Goal: Register for event/course

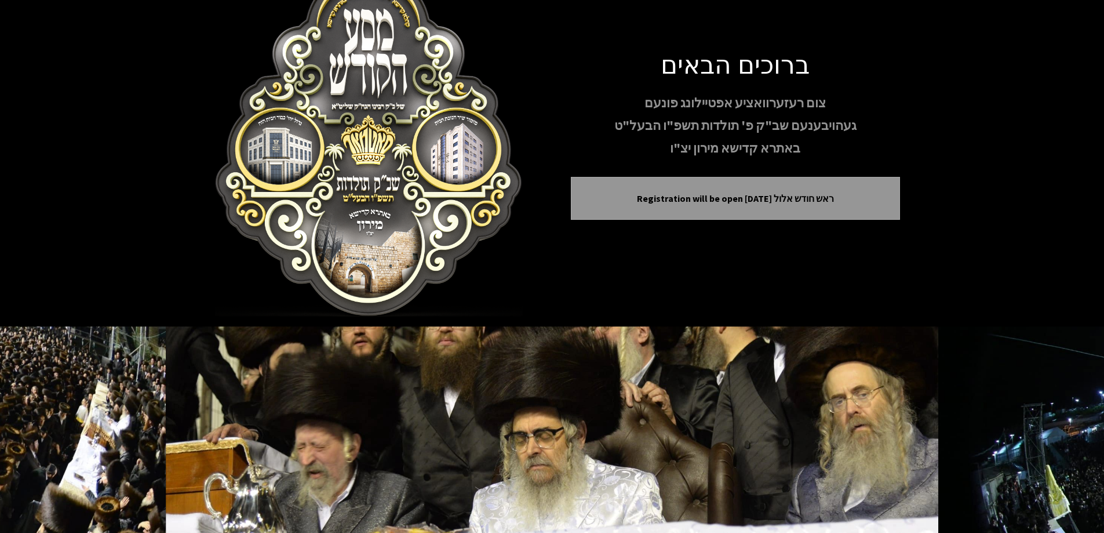
scroll to position [58, 0]
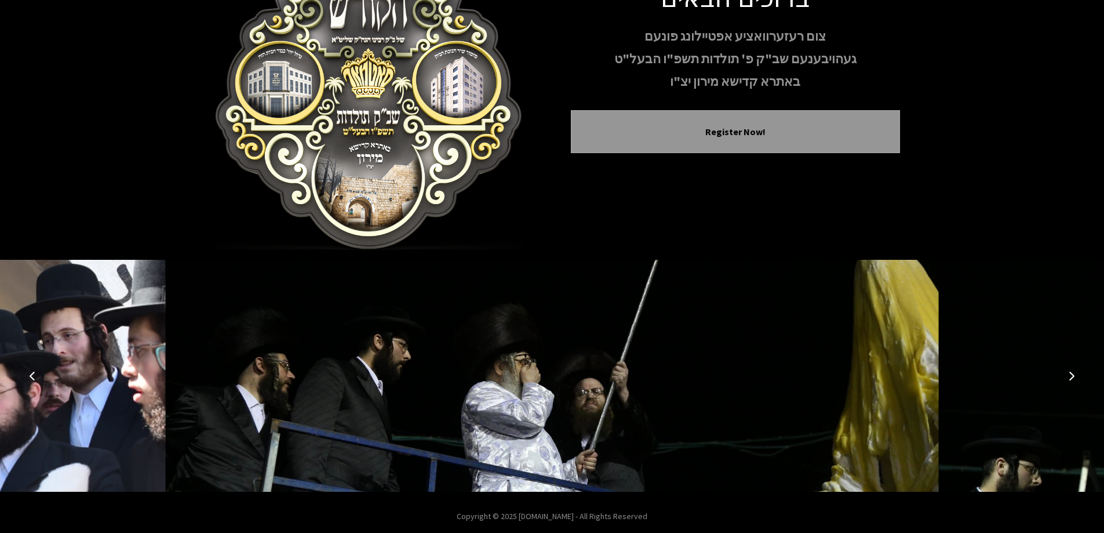
scroll to position [115, 0]
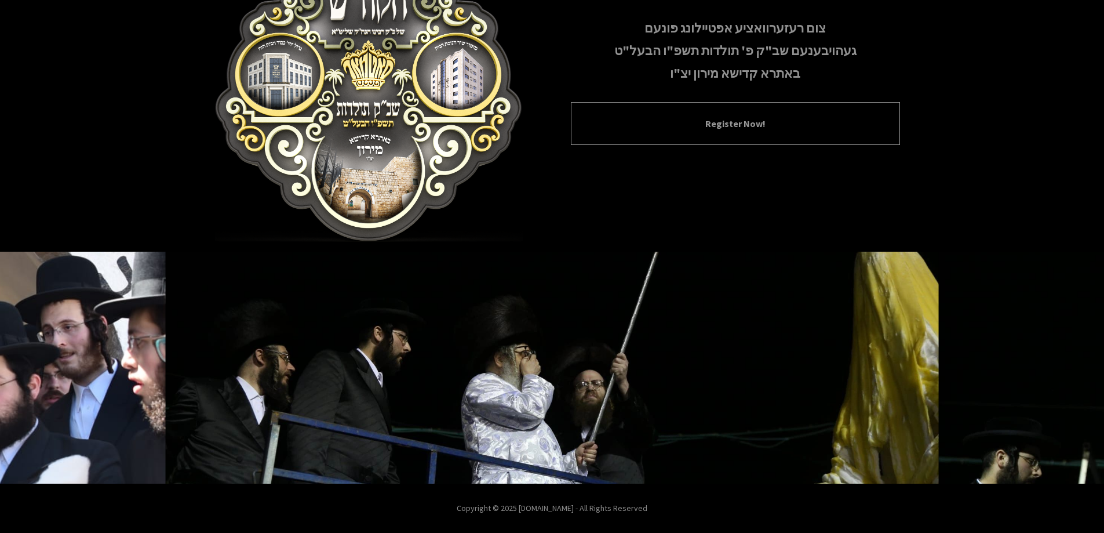
click at [732, 128] on button "Register Now!" at bounding box center [735, 124] width 300 height 14
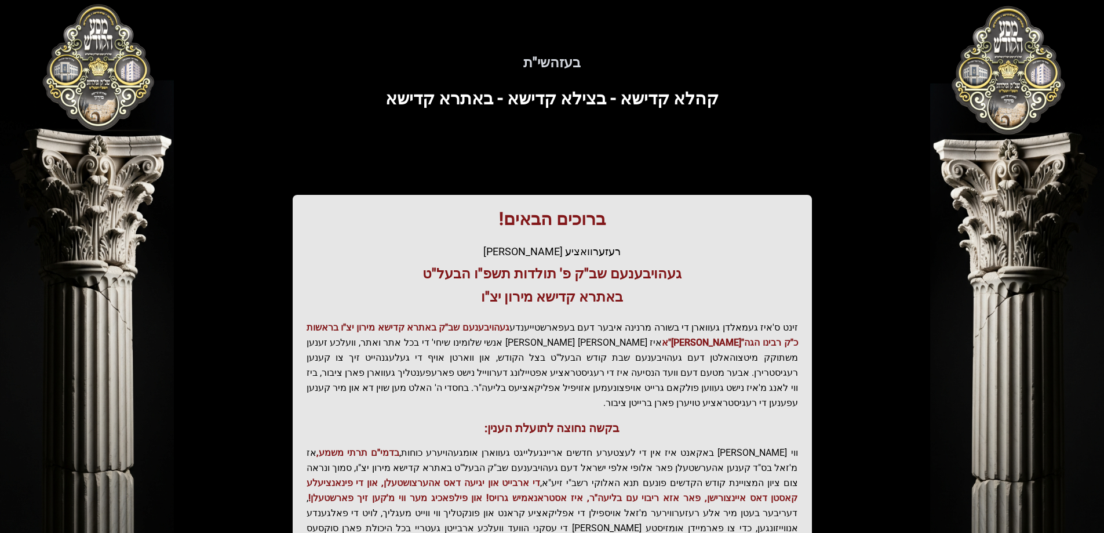
click at [527, 227] on h1 "ברוכים הבאים!" at bounding box center [553, 219] width 492 height 21
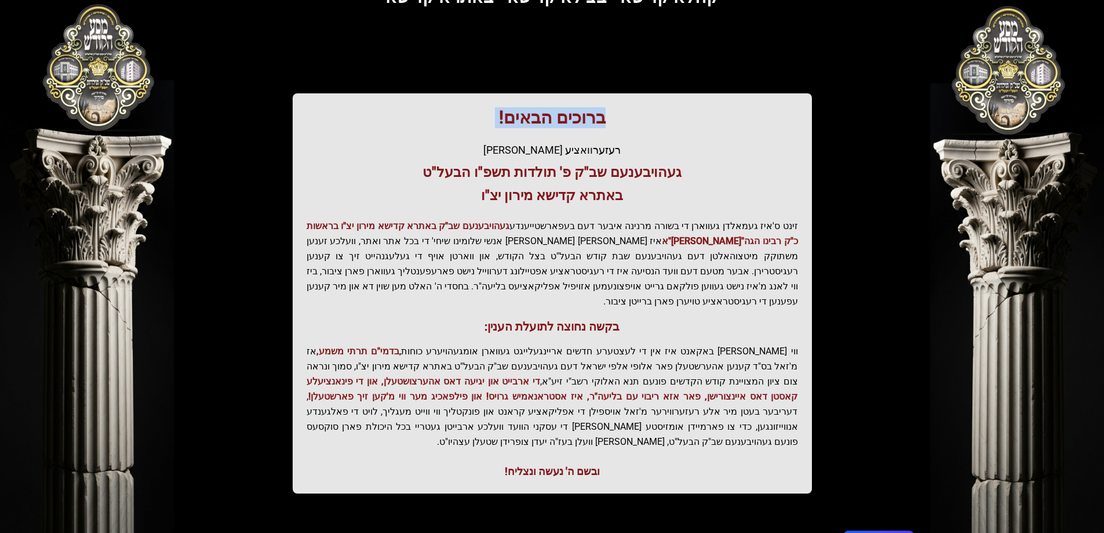
scroll to position [139, 0]
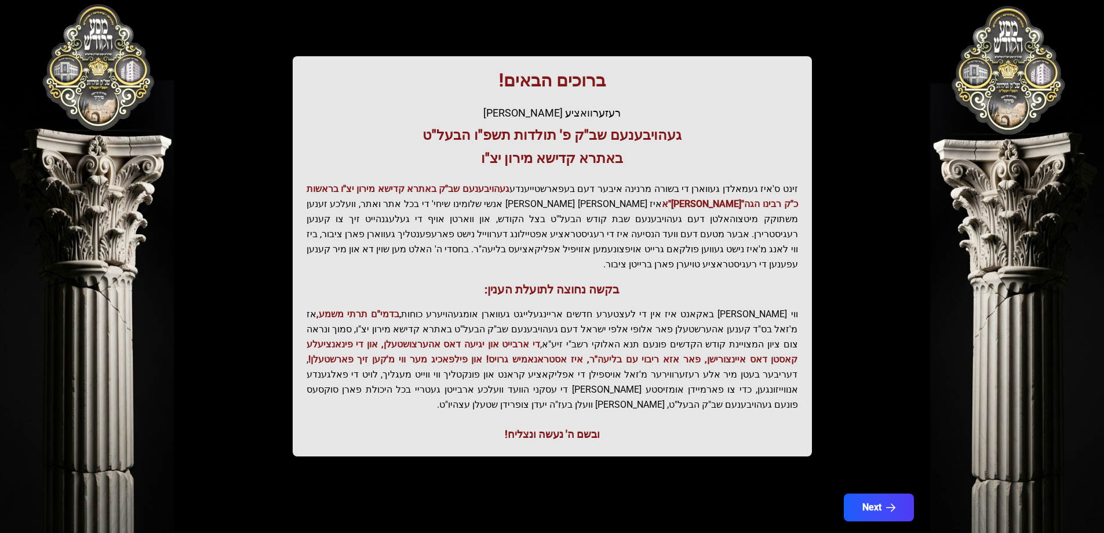
click at [689, 307] on p "ווי שוין ברייט באקאנט איז אין די לעצטערע חדשים אריינגעלייגט געווארן אומגעהויערע…" at bounding box center [553, 360] width 492 height 106
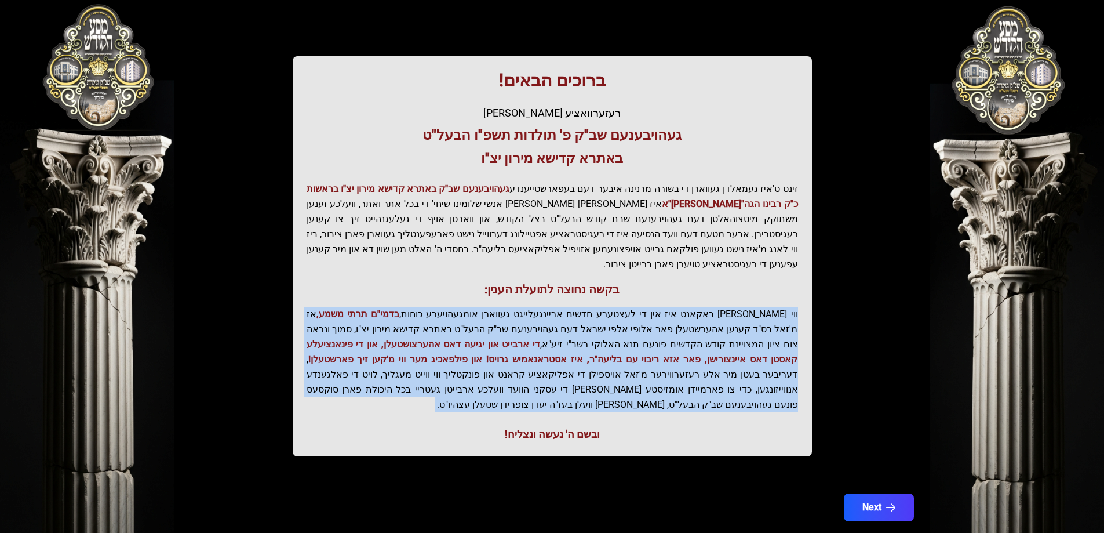
click at [689, 307] on p "ווי שוין ברייט באקאנט איז אין די לעצטערע חדשים אריינגעלייגט געווארן אומגעהויערע…" at bounding box center [553, 360] width 492 height 106
click at [525, 311] on p "ווי שוין ברייט באקאנט איז אין די לעצטערע חדשים אריינגעלייגט געווארן אומגעהויערע…" at bounding box center [553, 360] width 492 height 106
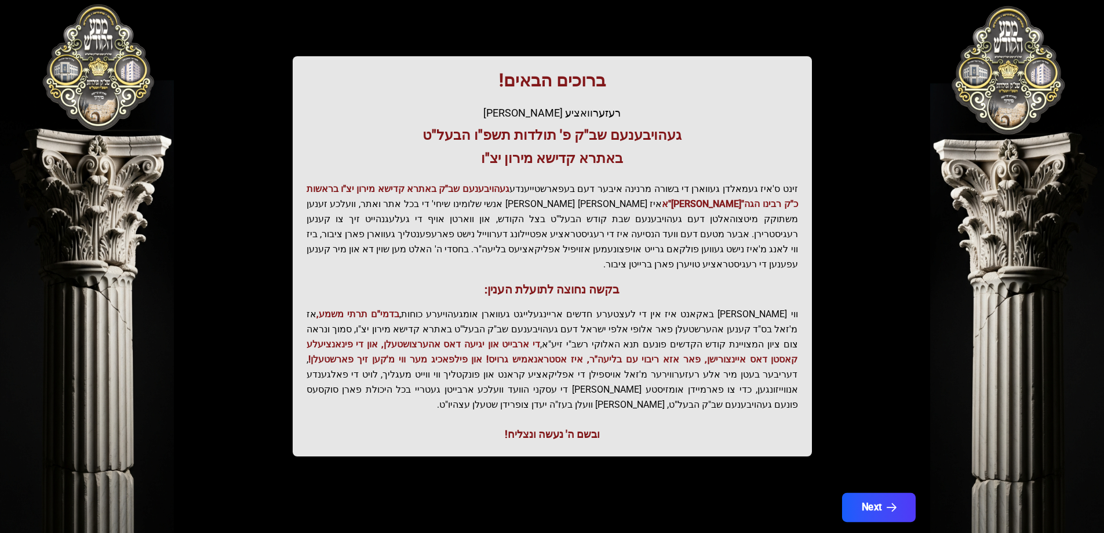
click at [851, 493] on button "Next" at bounding box center [879, 507] width 74 height 29
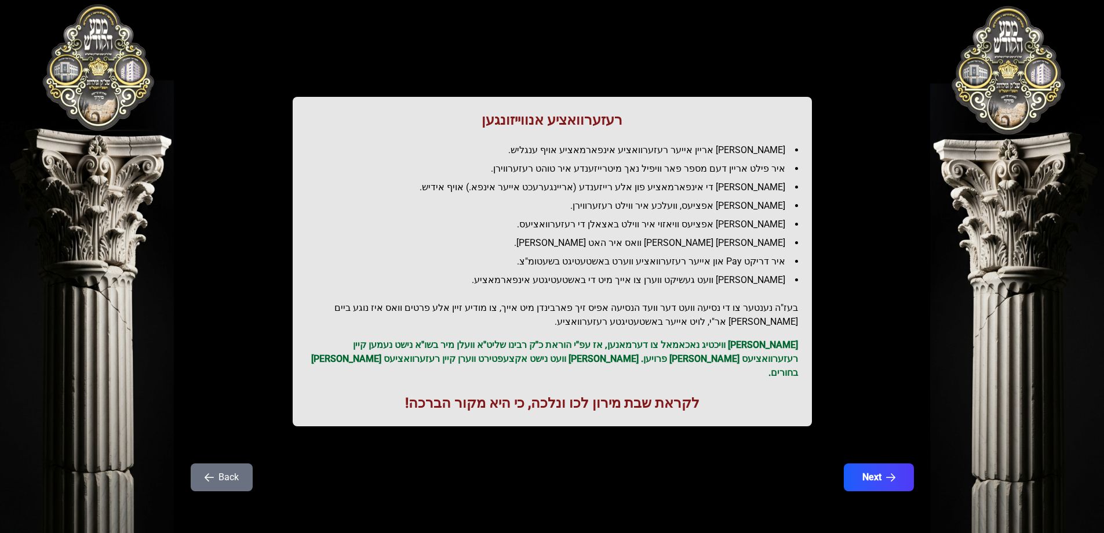
scroll to position [0, 0]
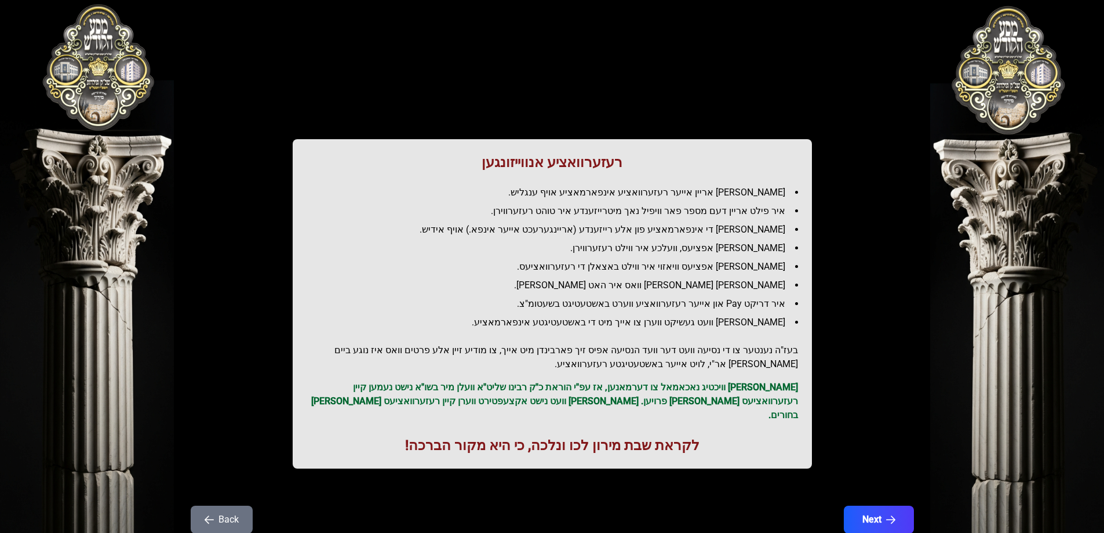
click at [544, 161] on h1 "רעזערוואציע אנווייזונגען" at bounding box center [553, 162] width 492 height 19
click at [689, 194] on li "איר לייגט אריין אייער רעזערוואציע אינפארמאציע אויף ענגליש." at bounding box center [557, 192] width 482 height 14
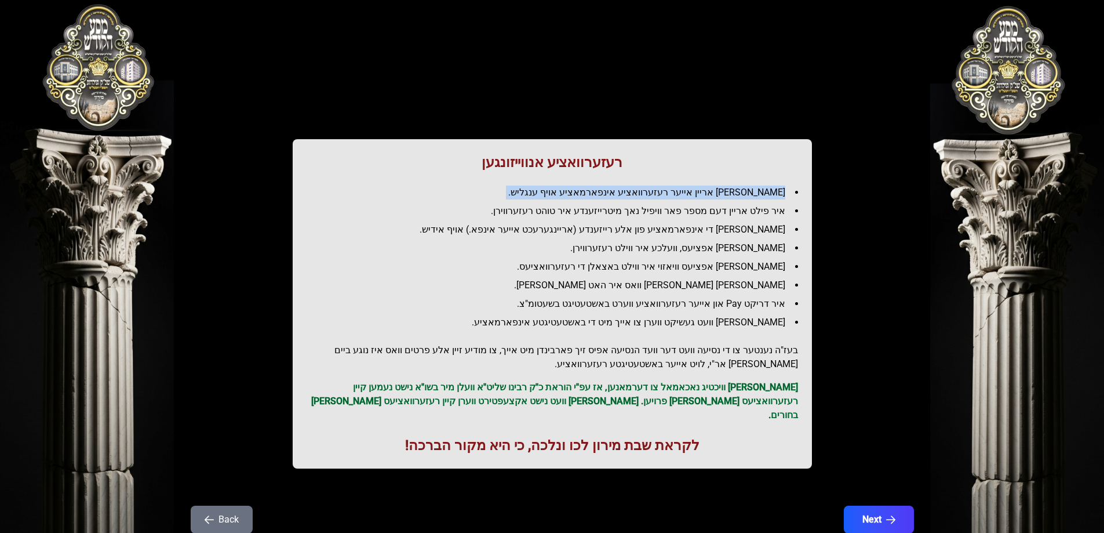
click at [689, 194] on li "איר לייגט אריין אייער רעזערוואציע אינפארמאציע אויף ענגליש." at bounding box center [557, 192] width 482 height 14
click at [588, 213] on li "איר פילט אריין דעם מספר פאר וויפיל נאך מיטרייזענדע איר טוהט רעזערווירן." at bounding box center [557, 211] width 482 height 14
click at [556, 229] on li "איר פילט אריין די אינפארמאציע פון אלע רייזענדע (אריינגערעכט אייער אינפא.) אויף …" at bounding box center [557, 230] width 482 height 14
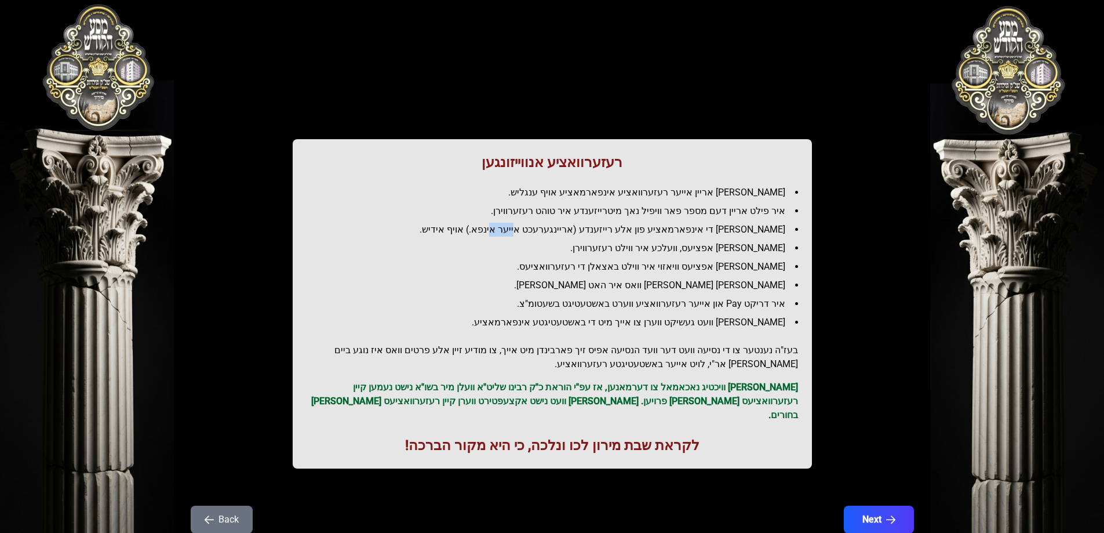
click at [556, 229] on li "איר פילט אריין די אינפארמאציע פון אלע רייזענדע (אריינגערעכט אייער אינפא.) אויף …" at bounding box center [557, 230] width 482 height 14
click at [620, 307] on li "איר דריקט Pay און אייער רעזערוואציע ווערט באשטעטיגט בשעטומ"צ." at bounding box center [557, 304] width 482 height 14
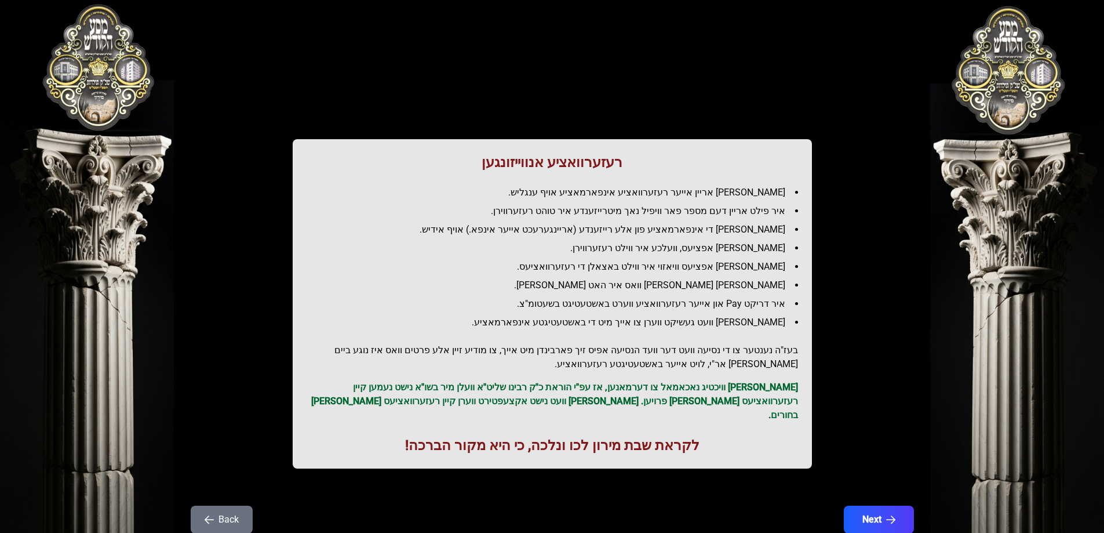
click at [541, 353] on h2 "בעז"ה נענטער צו די נסיעה וועט דער וועד הנסיעה אפיס זיך פארבינדן מיט אייך, צו מו…" at bounding box center [553, 357] width 492 height 28
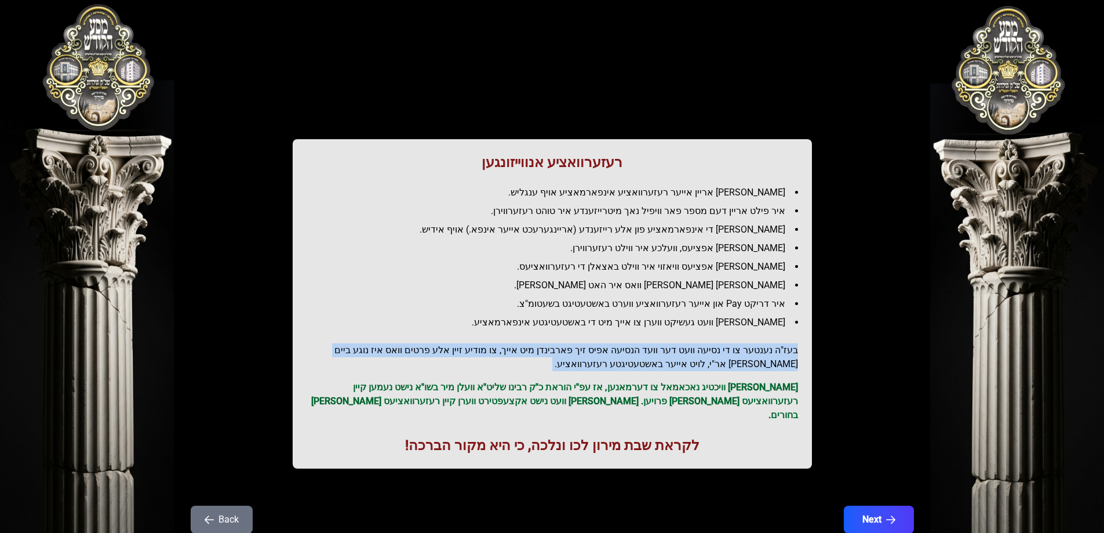
click at [541, 353] on h2 "בעז"ה נענטער צו די נסיעה וועט דער וועד הנסיעה אפיס זיך פארבינדן מיט אייך, צו מו…" at bounding box center [553, 357] width 492 height 28
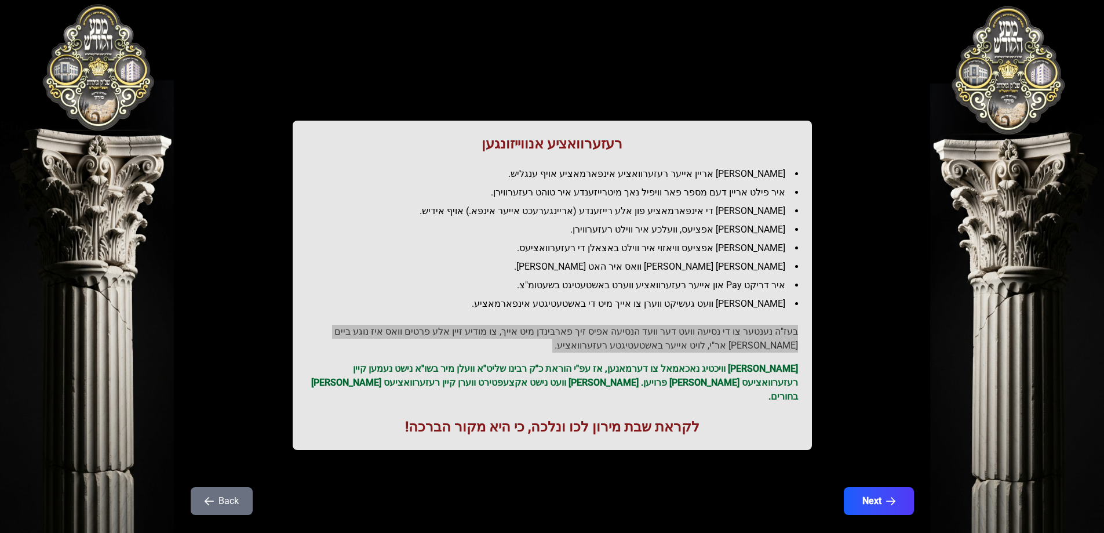
scroll to position [28, 0]
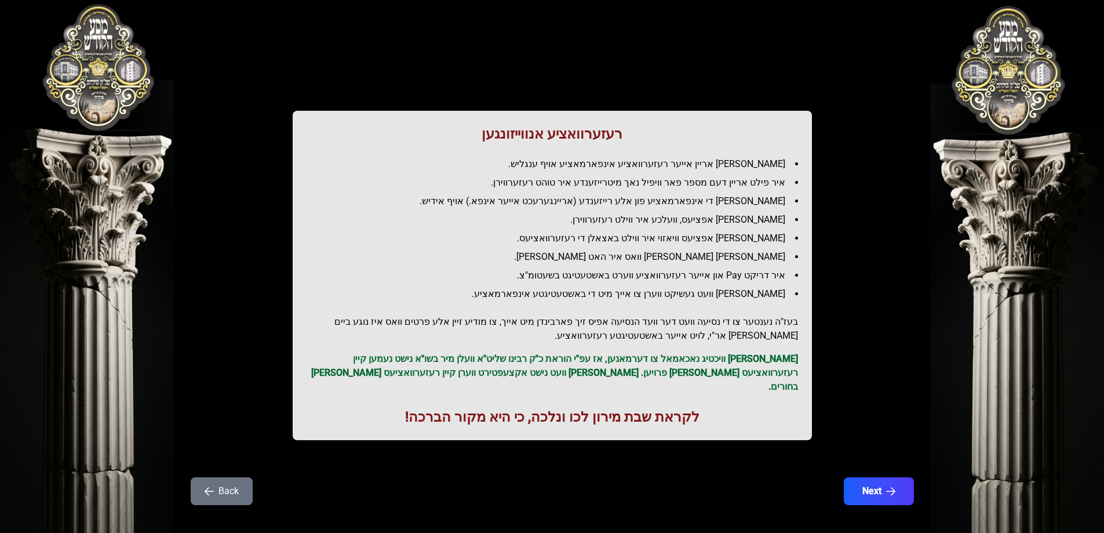
click at [665, 359] on p "ס'איז וויכטיג נאכאמאל צו דערמאנען, אז עפ"י הוראת כ"ק רבינו שליט"א וועלן מיר בשו…" at bounding box center [553, 373] width 492 height 42
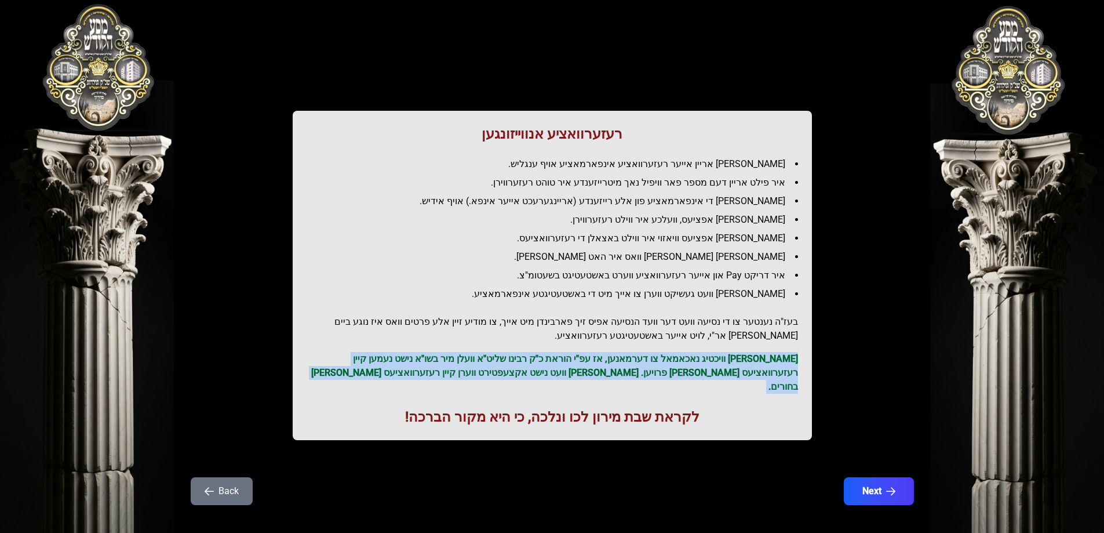
click at [665, 359] on p "ס'איז וויכטיג נאכאמאל צו דערמאנען, אז עפ"י הוראת כ"ק רבינו שליט"א וועלן מיר בשו…" at bounding box center [553, 373] width 492 height 42
click at [566, 364] on p "ס'איז וויכטיג נאכאמאל צו דערמאנען, אז עפ"י הוראת כ"ק רבינו שליט"א וועלן מיר בשו…" at bounding box center [553, 373] width 492 height 42
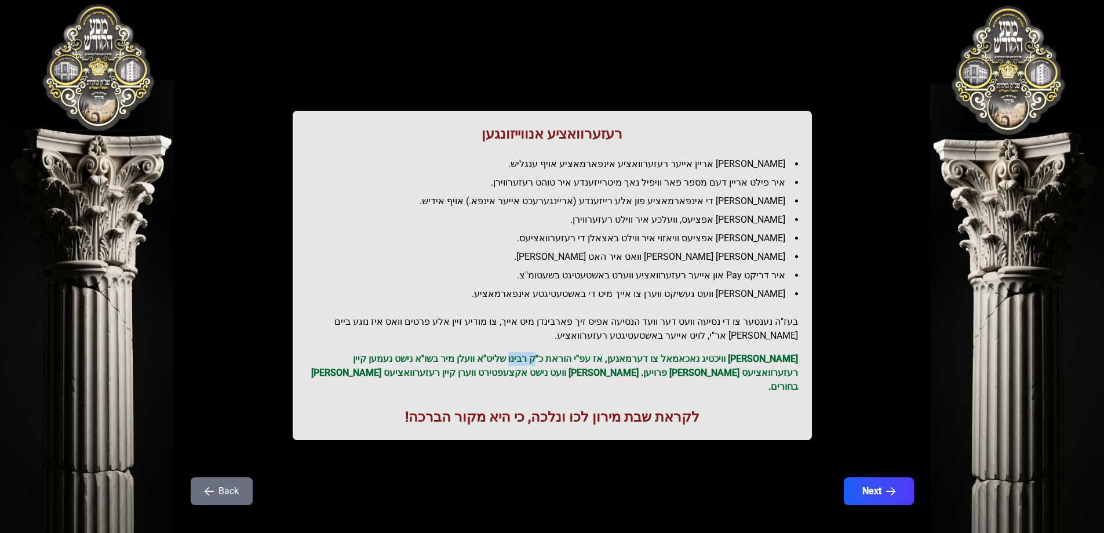
click at [566, 364] on p "ס'איז וויכטיג נאכאמאל צו דערמאנען, אז עפ"י הוראת כ"ק רבינו שליט"א וועלן מיר בשו…" at bounding box center [553, 373] width 492 height 42
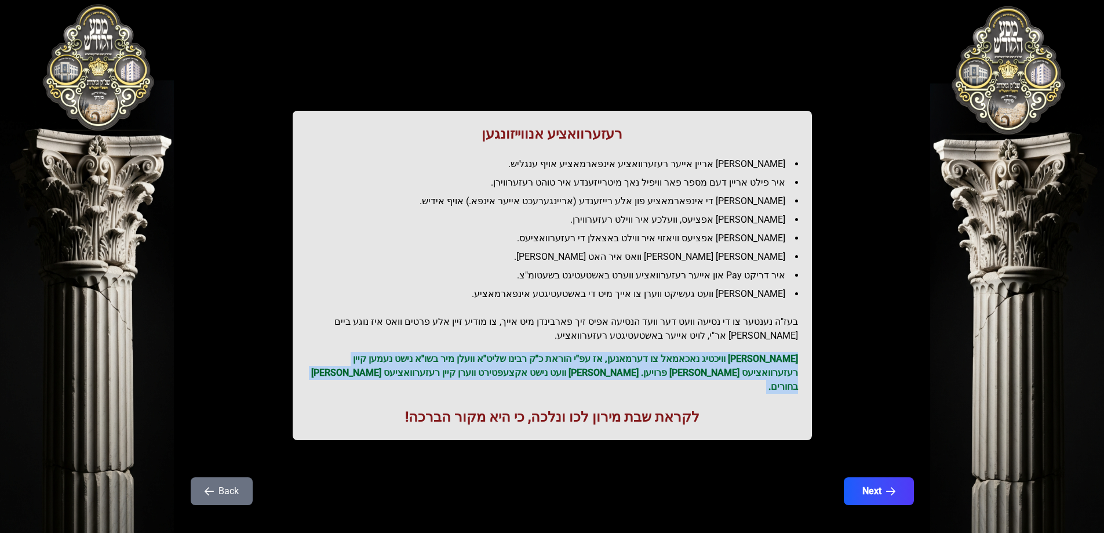
click at [566, 364] on p "ס'איז וויכטיג נאכאמאל צו דערמאנען, אז עפ"י הוראת כ"ק רבינו שליט"א וועלן מיר בשו…" at bounding box center [553, 373] width 492 height 42
click at [707, 366] on p "ס'איז וויכטיג נאכאמאל צו דערמאנען, אז עפ"י הוראת כ"ק רבינו שליט"א וועלן מיר בשו…" at bounding box center [553, 373] width 492 height 42
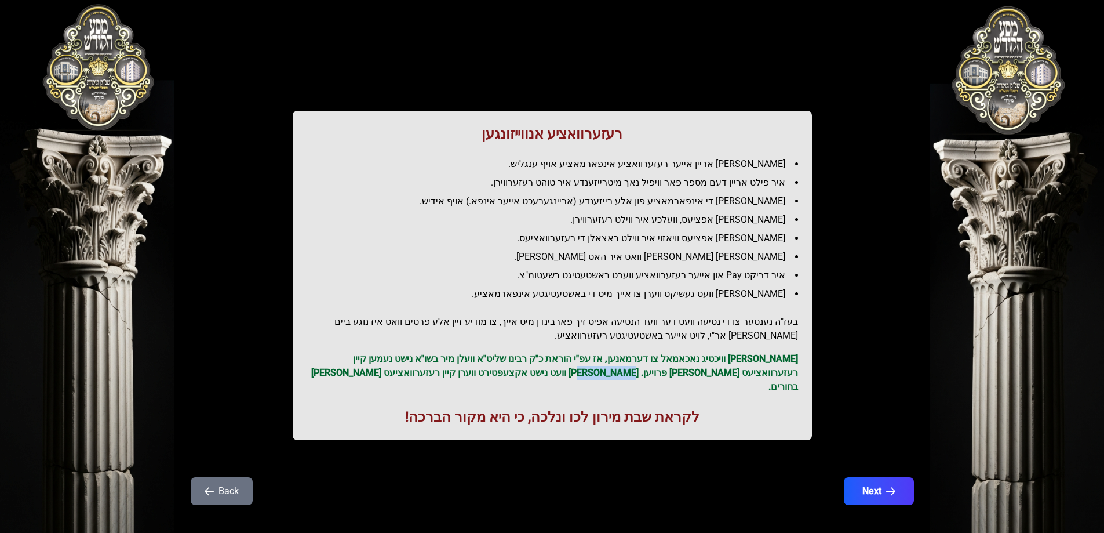
click at [707, 366] on p "ס'איז וויכטיג נאכאמאל צו דערמאנען, אז עפ"י הוראת כ"ק רבינו שליט"א וועלן מיר בשו…" at bounding box center [553, 373] width 492 height 42
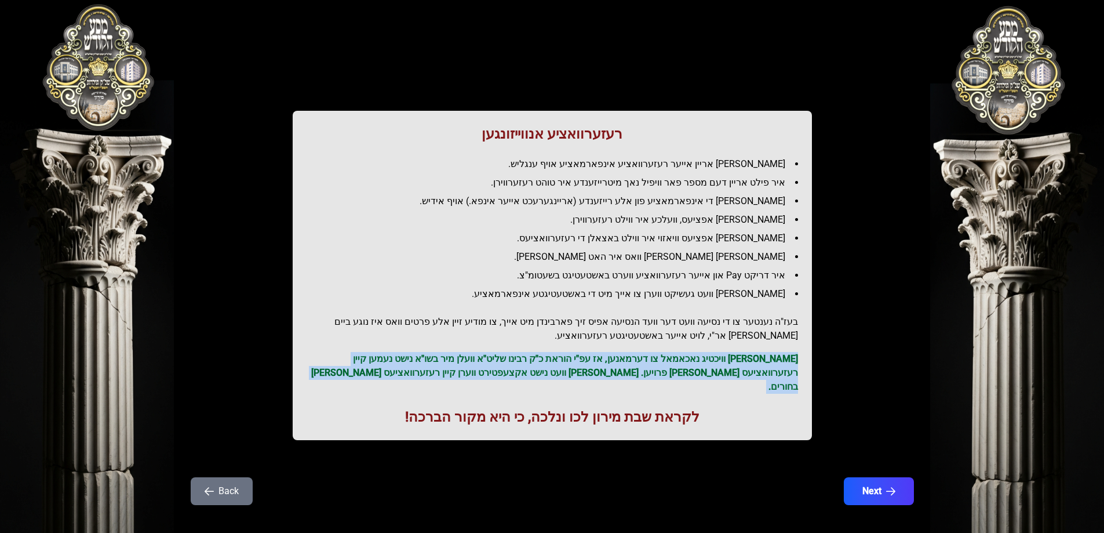
click at [707, 366] on p "ס'איז וויכטיג נאכאמאל צו דערמאנען, אז עפ"י הוראת כ"ק רבינו שליט"א וועלן מיר בשו…" at bounding box center [553, 373] width 492 height 42
click at [860, 476] on button "Next" at bounding box center [879, 490] width 74 height 29
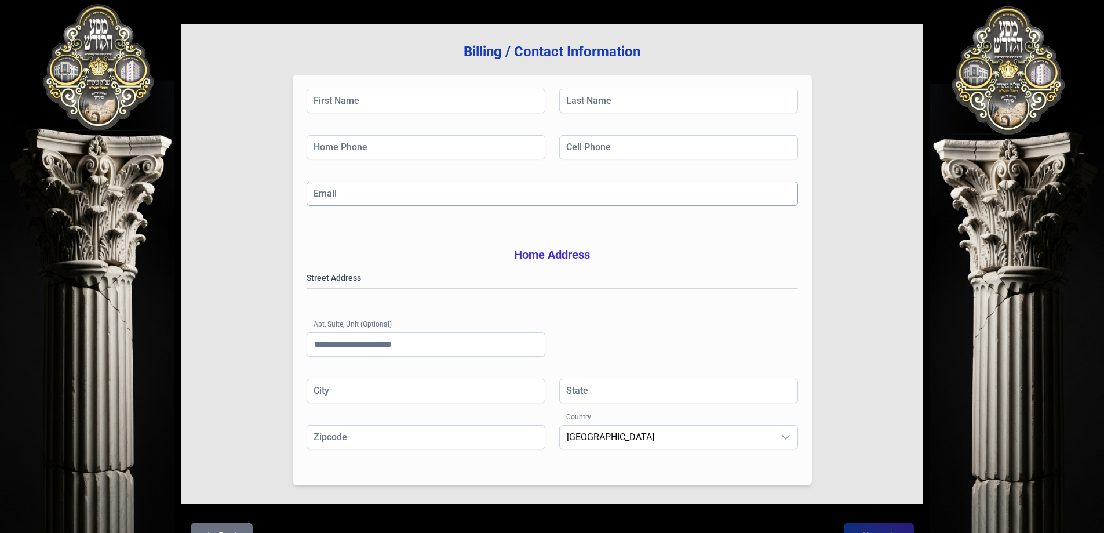
scroll to position [69, 0]
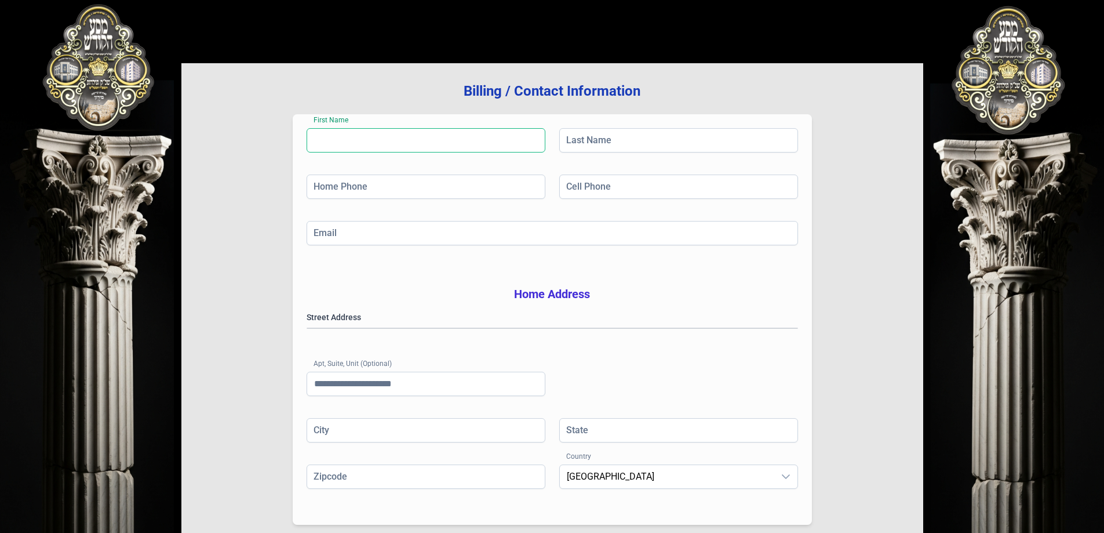
click at [392, 137] on input "First Name" at bounding box center [426, 140] width 239 height 24
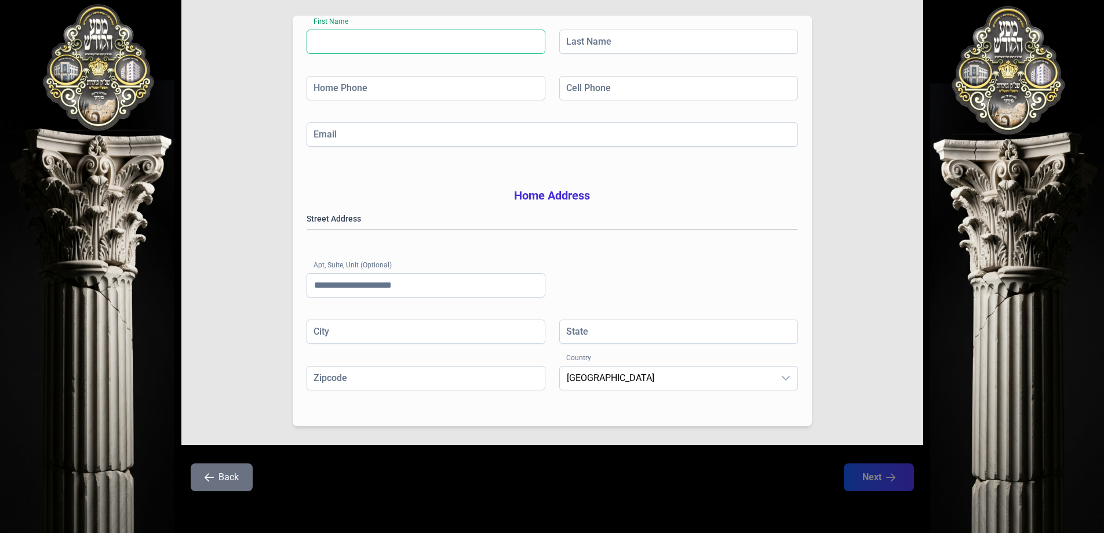
scroll to position [185, 0]
